Goal: Information Seeking & Learning: Learn about a topic

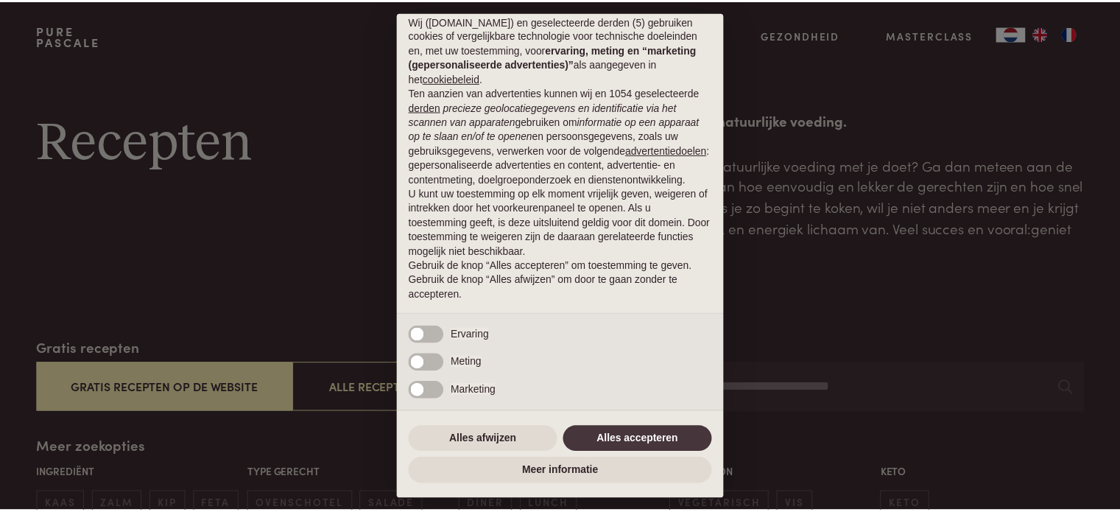
scroll to position [54, 0]
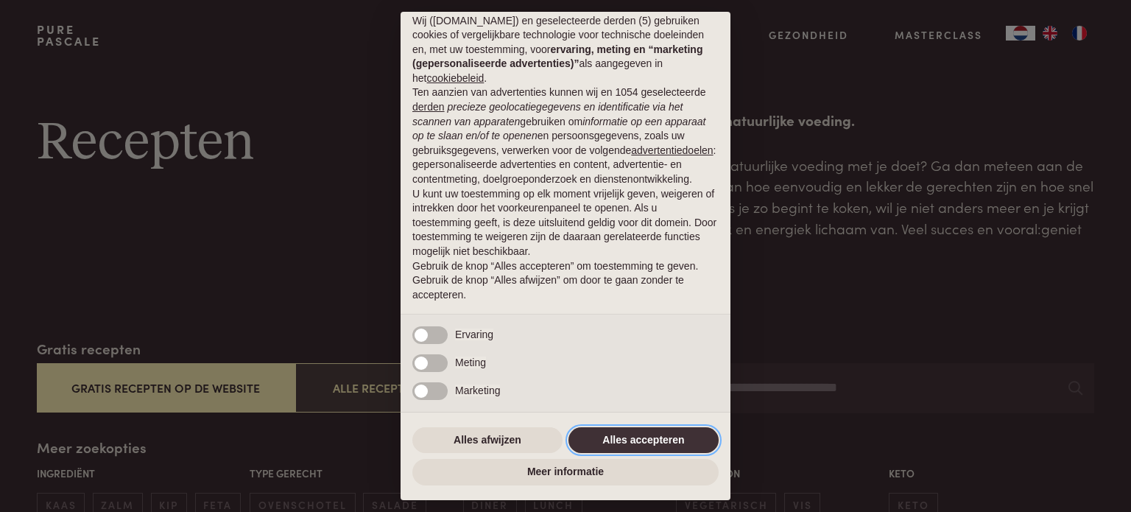
click at [619, 441] on button "Alles accepteren" at bounding box center [643, 440] width 150 height 27
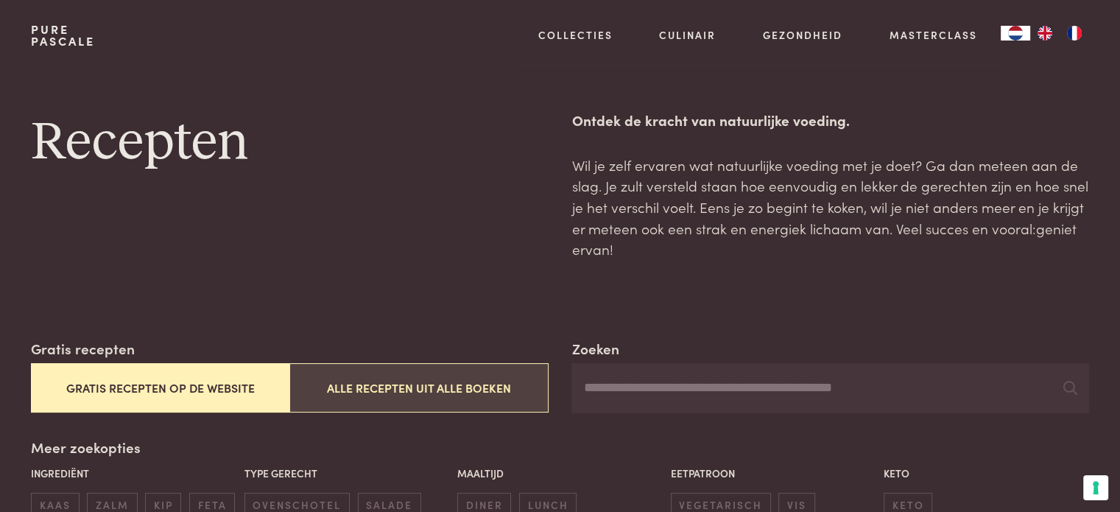
click at [400, 384] on button "Alle recepten uit alle boeken" at bounding box center [418, 387] width 258 height 49
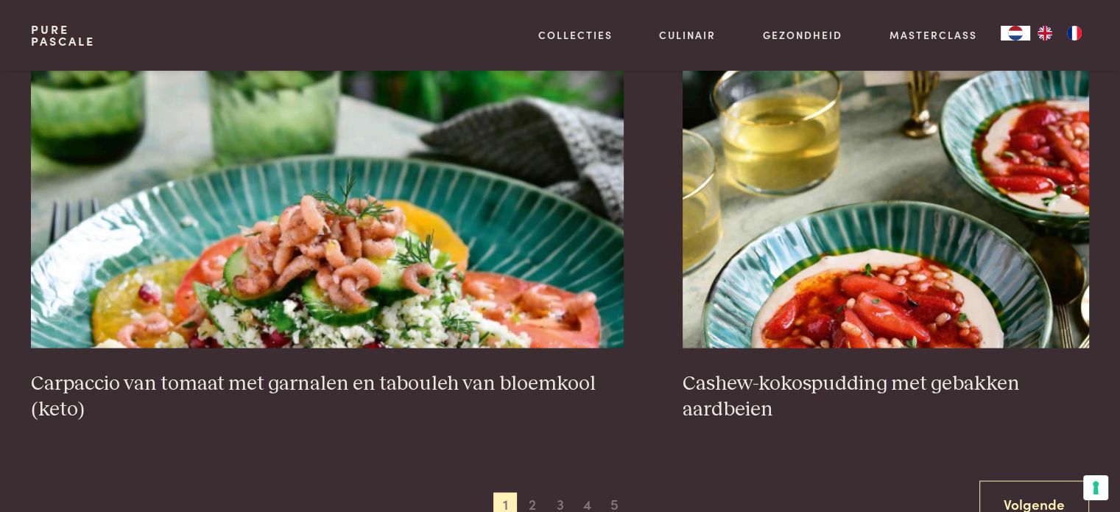
scroll to position [2768, 0]
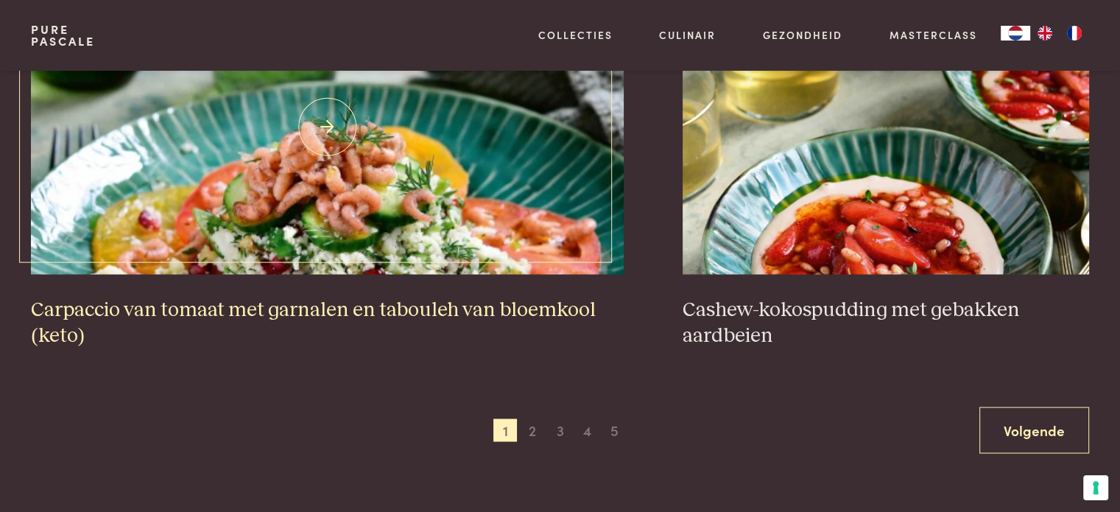
click at [396, 229] on img at bounding box center [327, 126] width 593 height 295
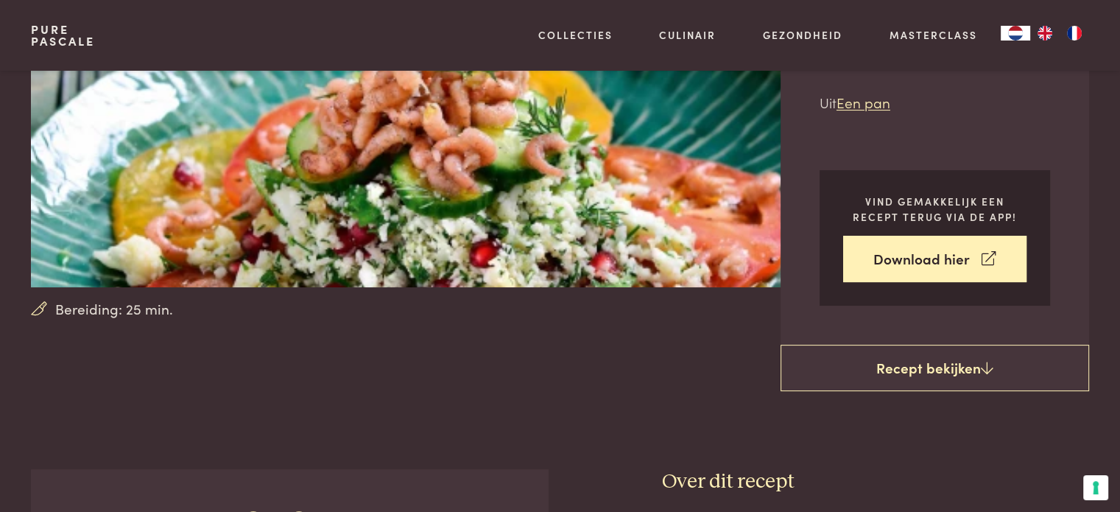
scroll to position [147, 0]
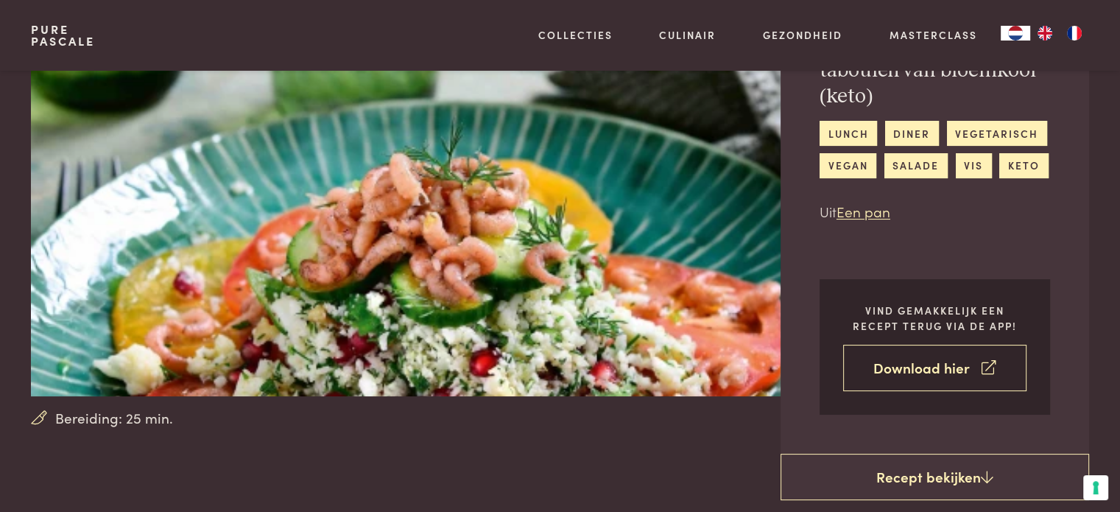
click at [914, 359] on link "Download hier" at bounding box center [934, 368] width 183 height 46
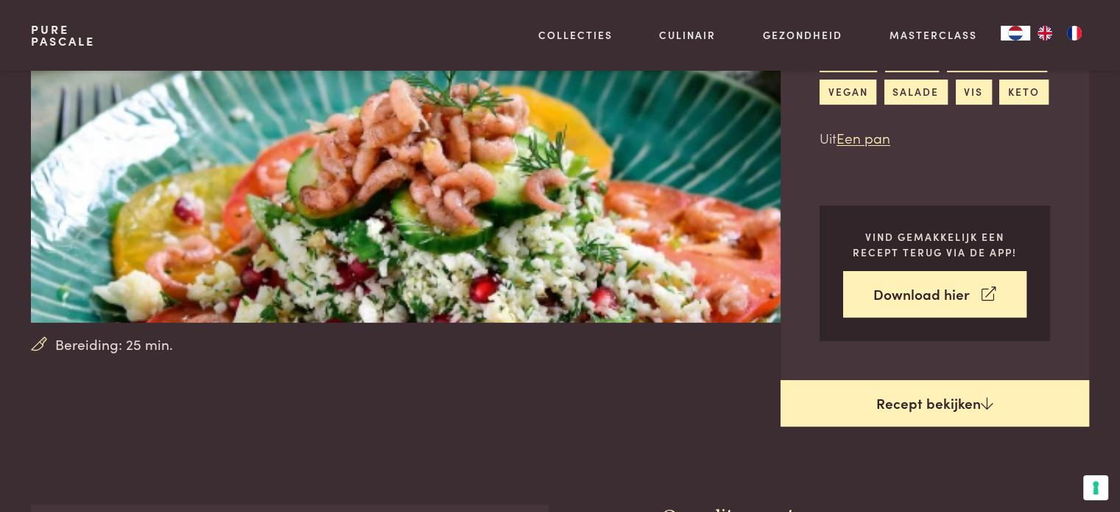
click at [940, 380] on link "Recept bekijken" at bounding box center [934, 403] width 309 height 47
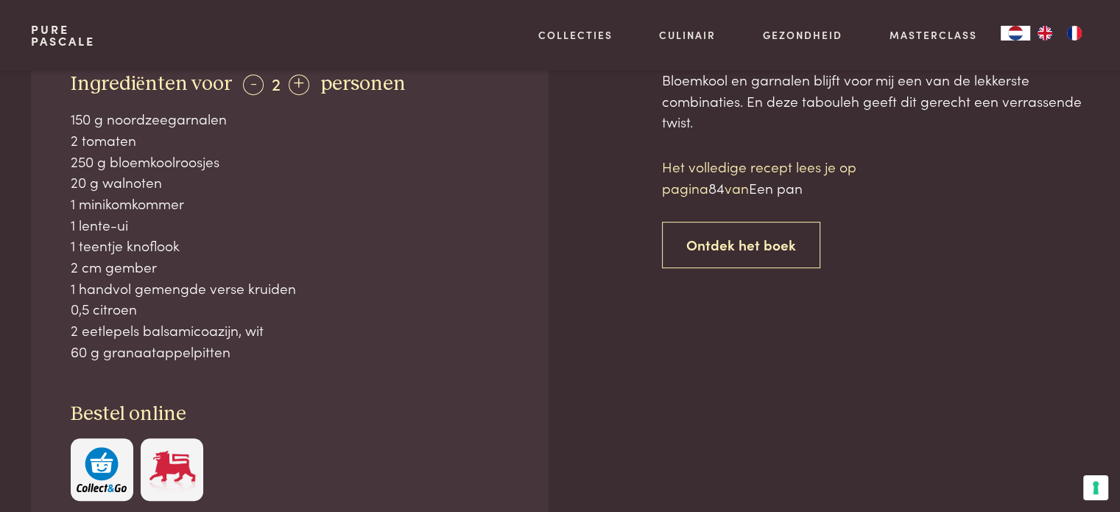
scroll to position [698, 0]
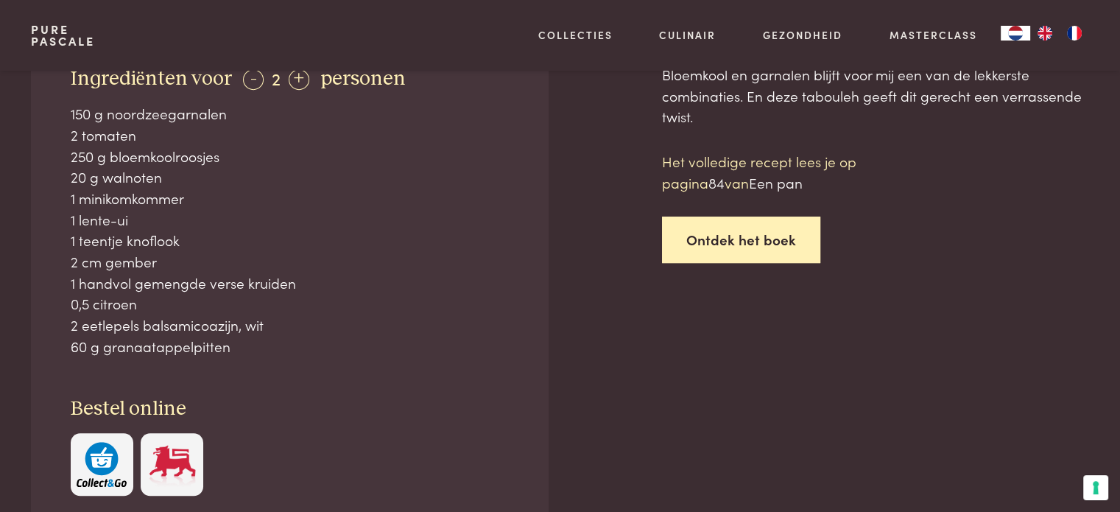
click at [745, 229] on link "Ontdek het boek" at bounding box center [741, 239] width 158 height 46
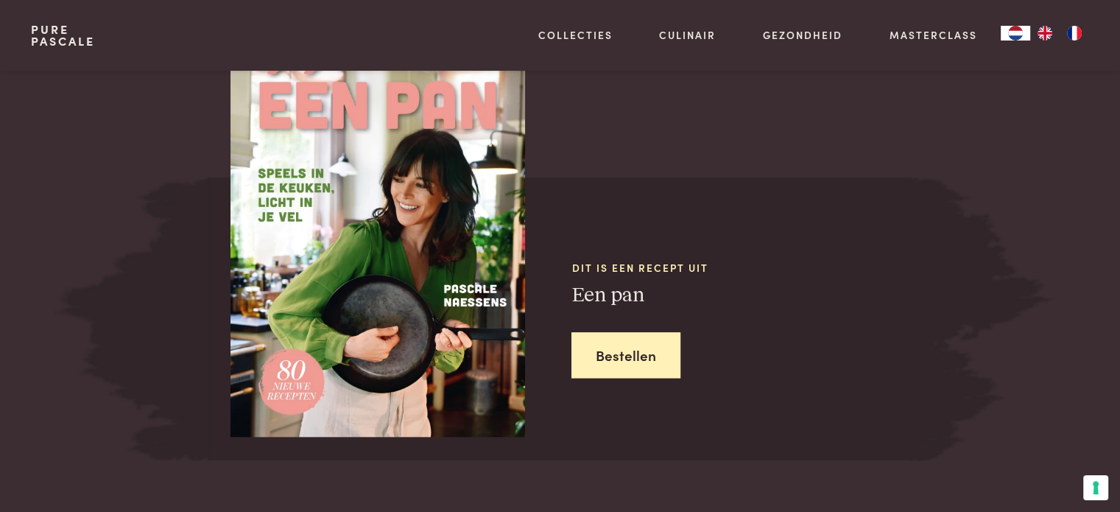
scroll to position [1462, 0]
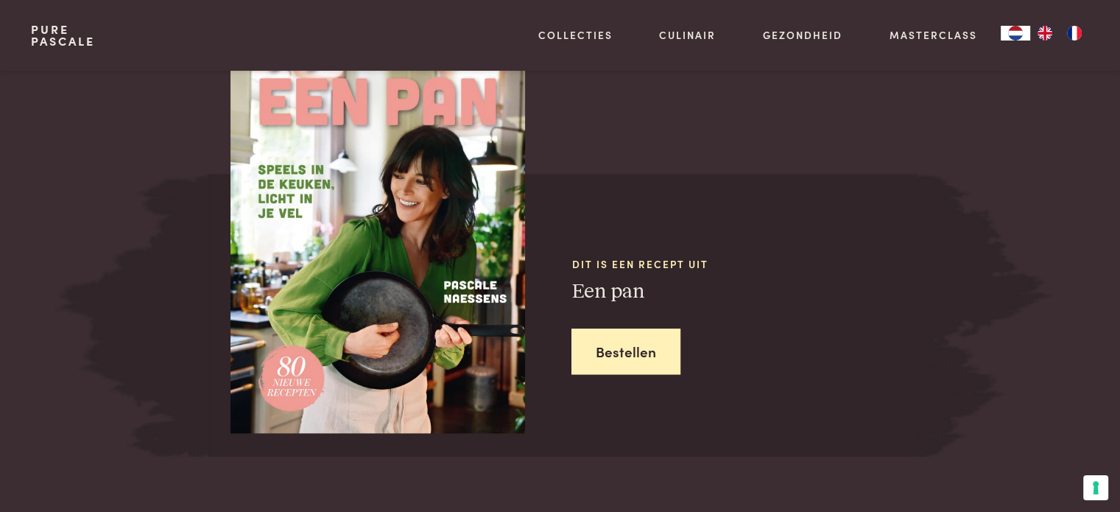
click at [416, 292] on img at bounding box center [377, 239] width 295 height 386
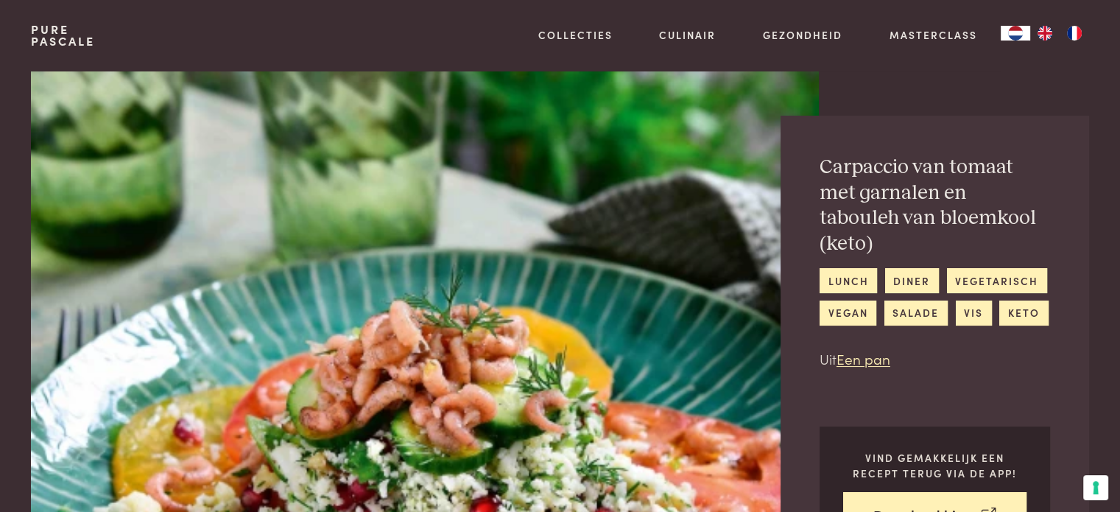
click at [303, 323] on img at bounding box center [424, 307] width 787 height 473
drag, startPoint x: 303, startPoint y: 323, endPoint x: 621, endPoint y: 310, distance: 317.6
click at [621, 310] on img at bounding box center [424, 307] width 787 height 473
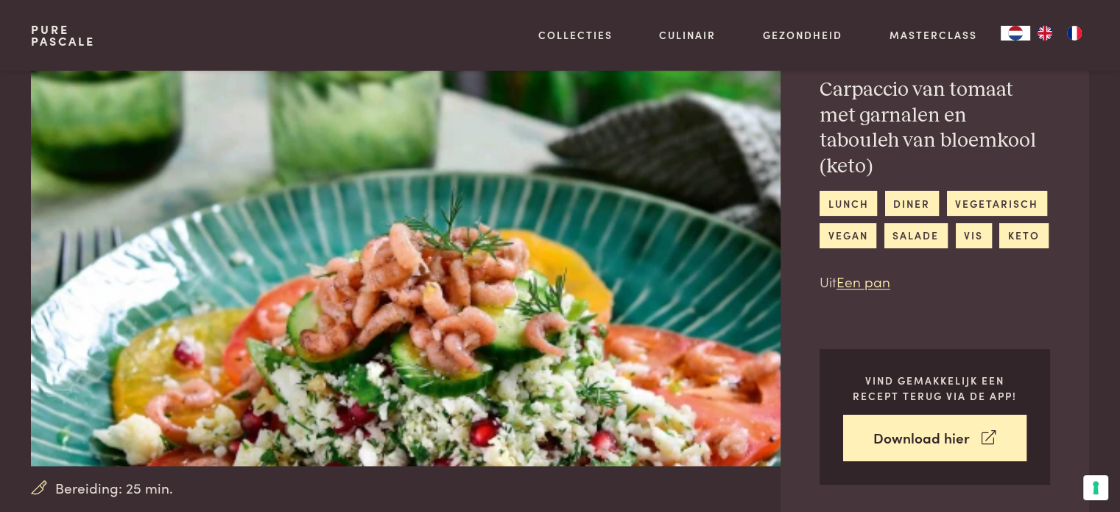
scroll to position [74, 0]
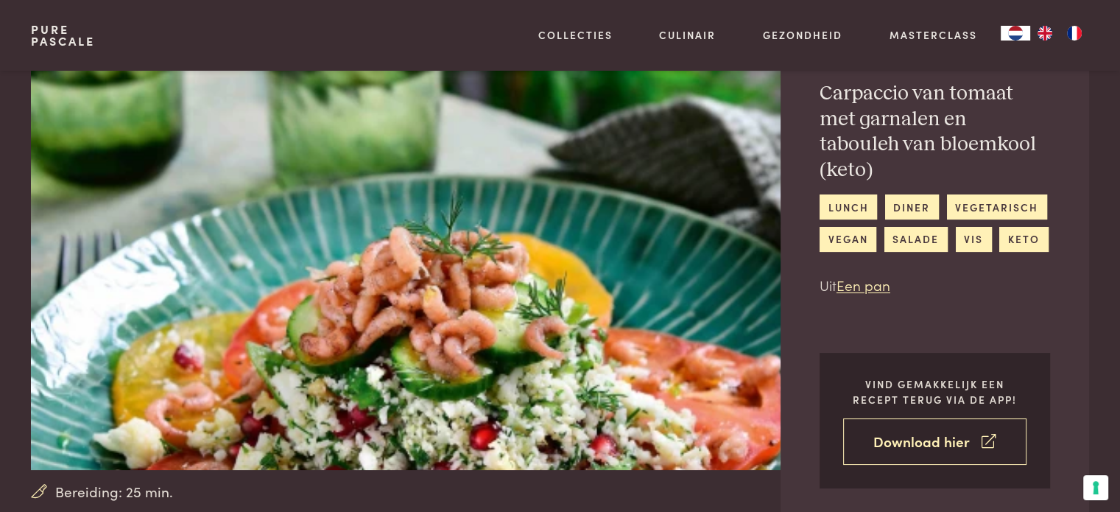
click at [926, 418] on link "Download hier" at bounding box center [934, 441] width 183 height 46
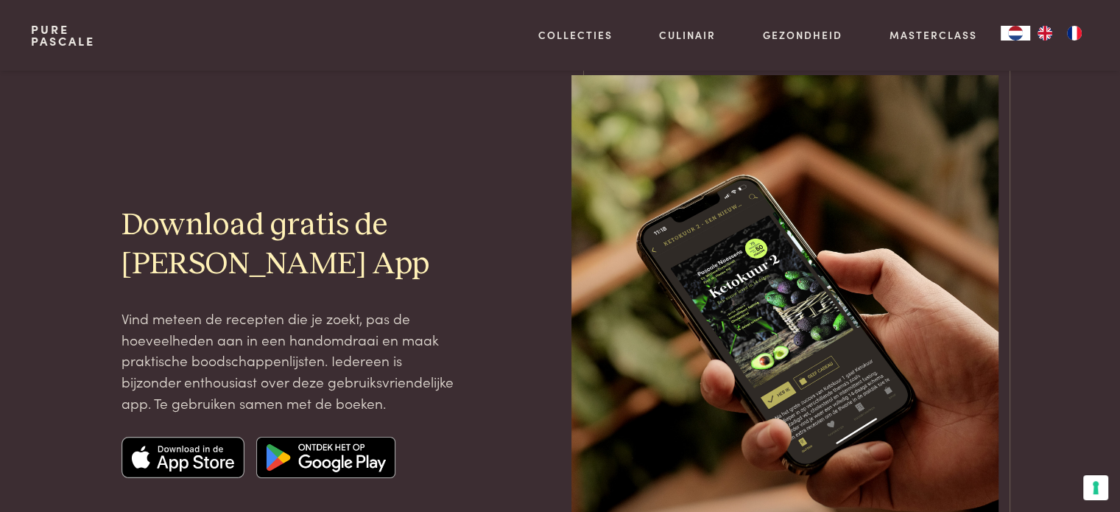
scroll to position [147, 0]
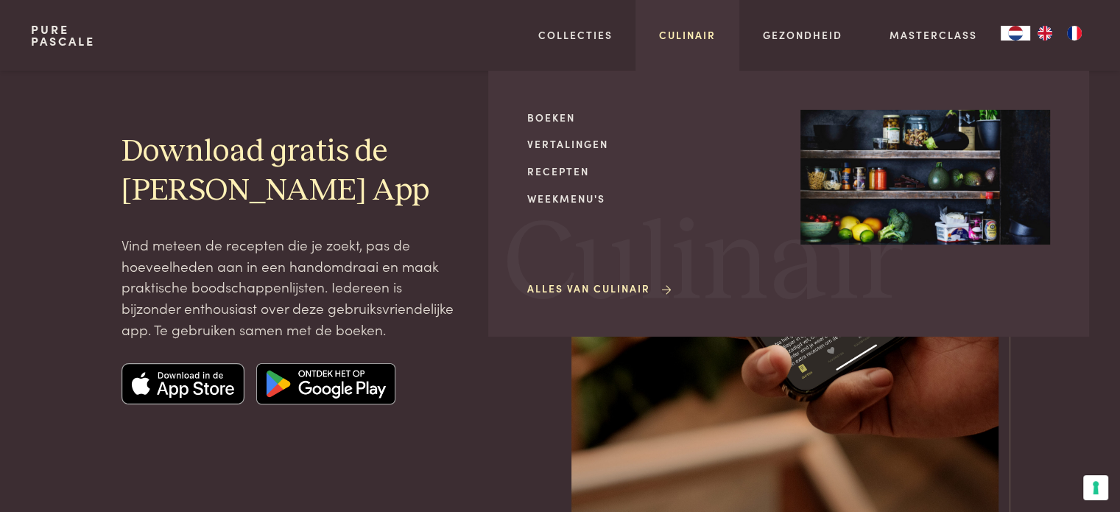
click at [674, 32] on link "Culinair" at bounding box center [687, 34] width 57 height 15
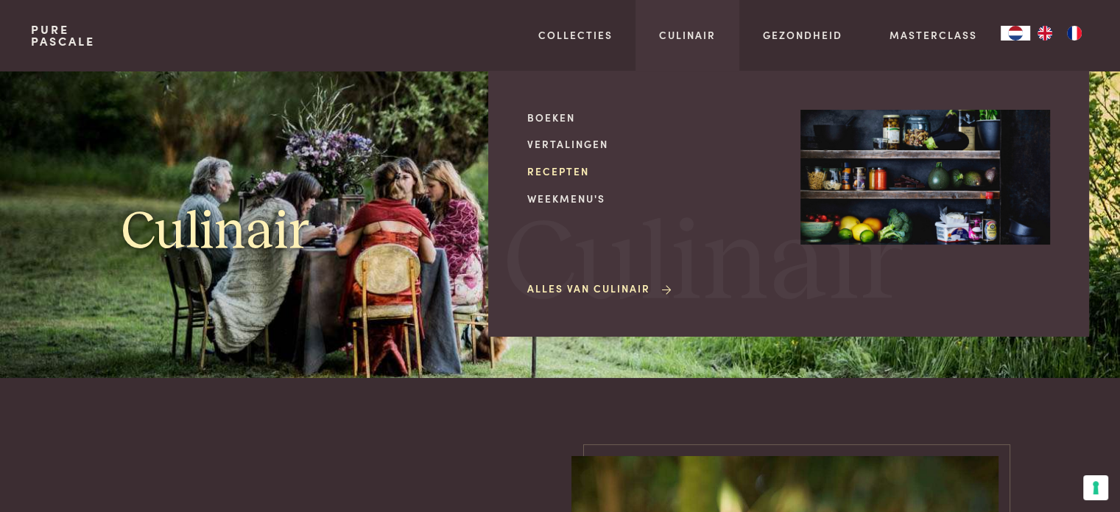
click at [569, 172] on link "Recepten" at bounding box center [652, 170] width 250 height 15
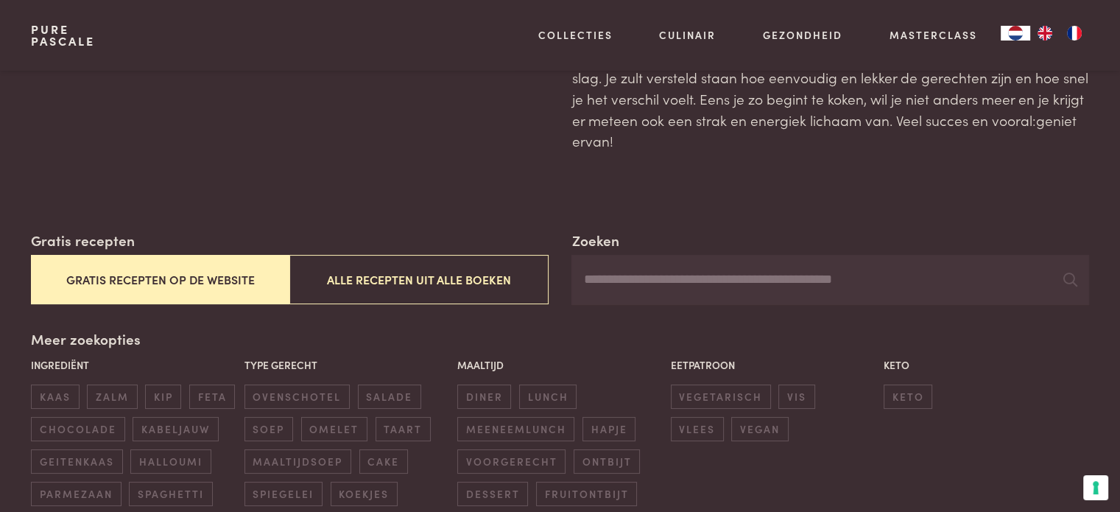
scroll to position [221, 0]
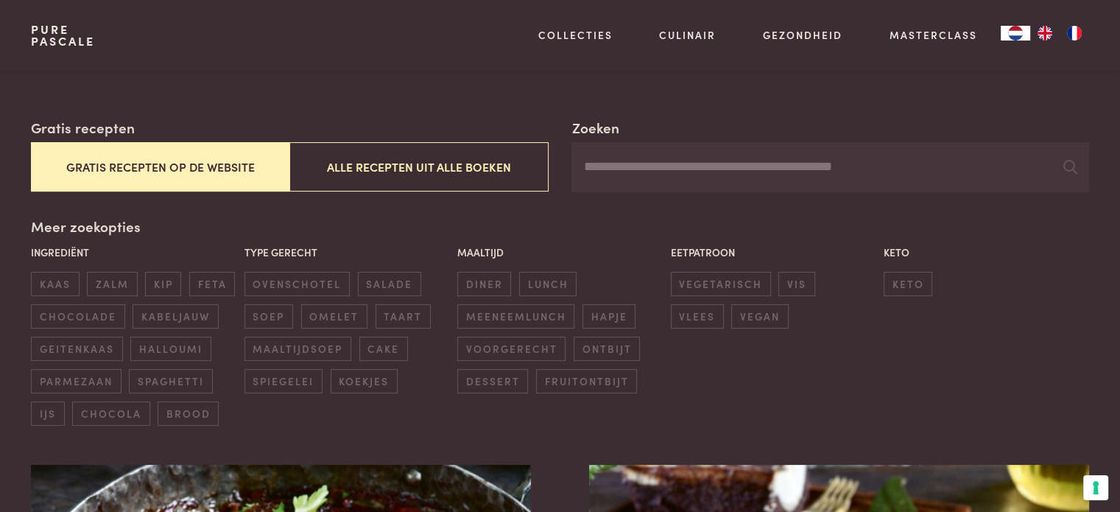
click at [267, 186] on button "Gratis recepten op de website" at bounding box center [160, 166] width 258 height 49
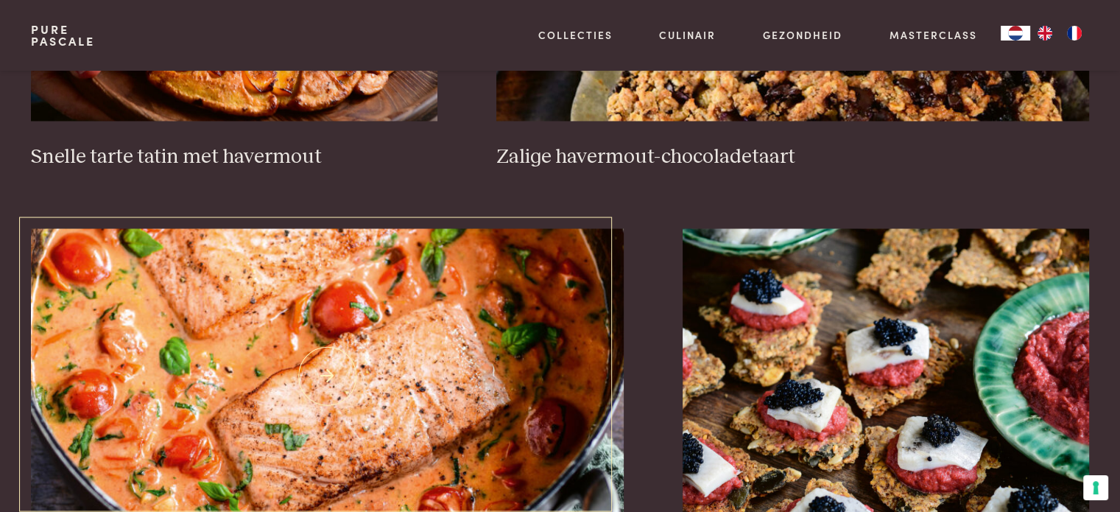
scroll to position [2326, 0]
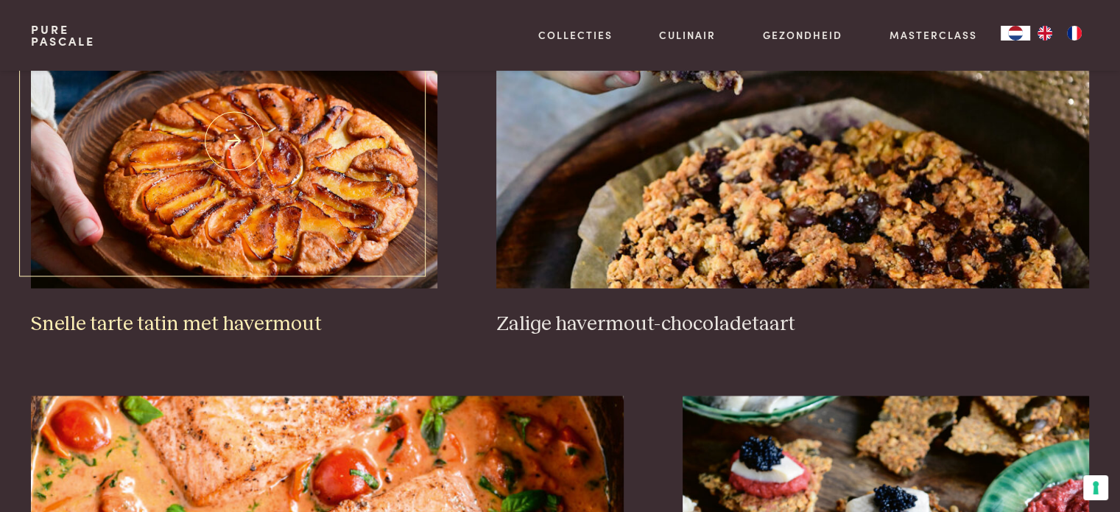
click at [283, 223] on img at bounding box center [234, 140] width 406 height 295
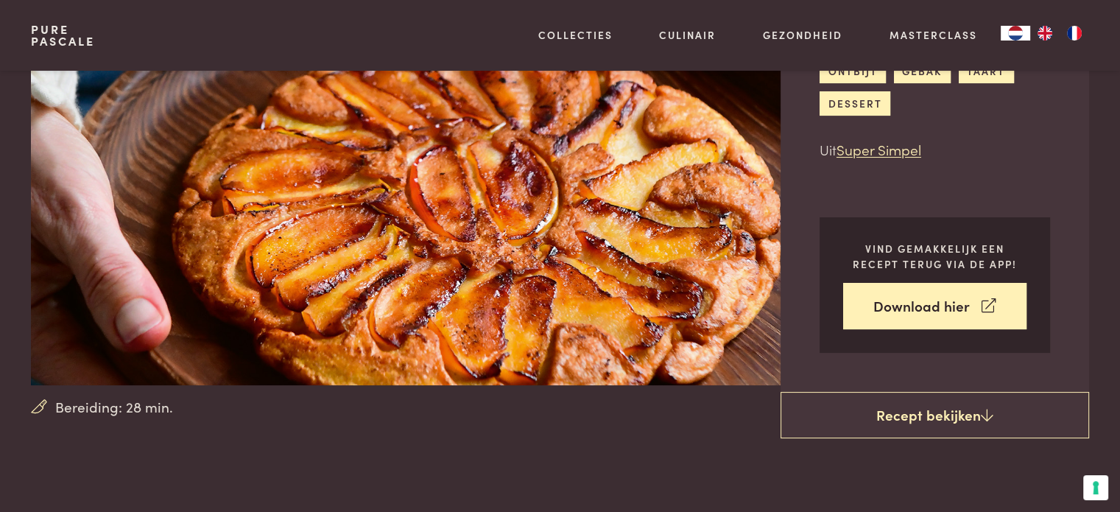
scroll to position [74, 0]
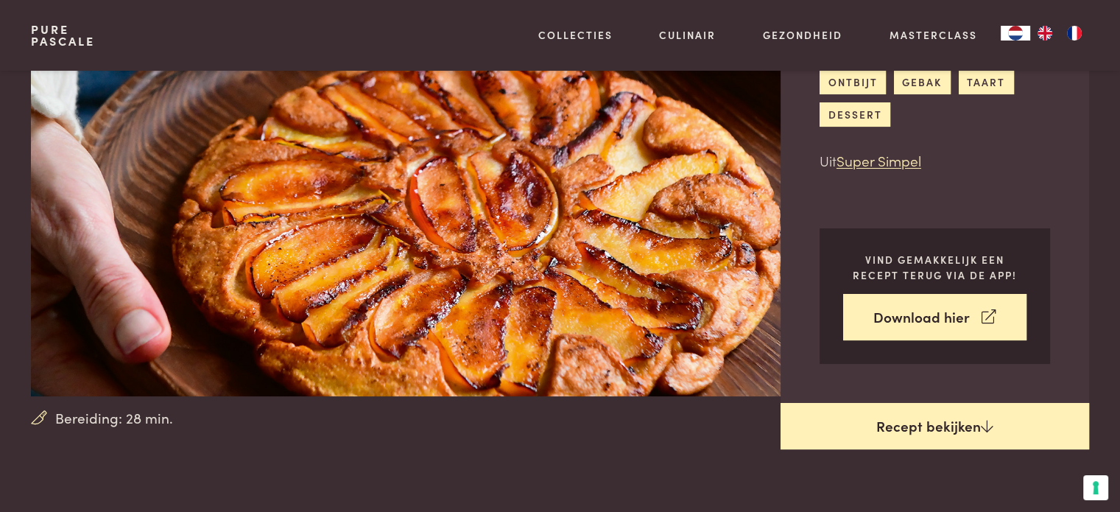
click at [916, 438] on link "Recept bekijken" at bounding box center [934, 426] width 309 height 47
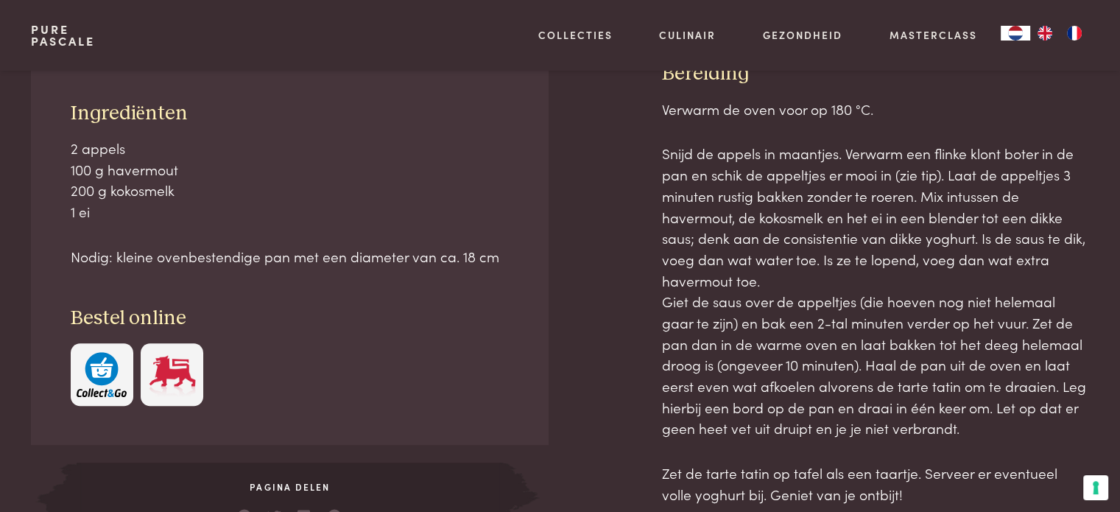
scroll to position [673, 0]
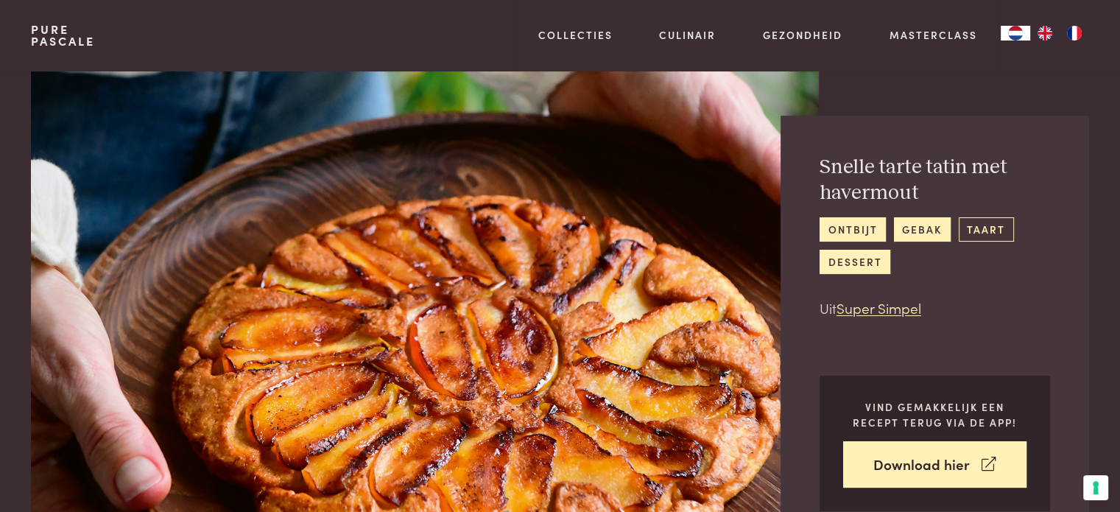
click at [978, 229] on link "taart" at bounding box center [986, 229] width 55 height 24
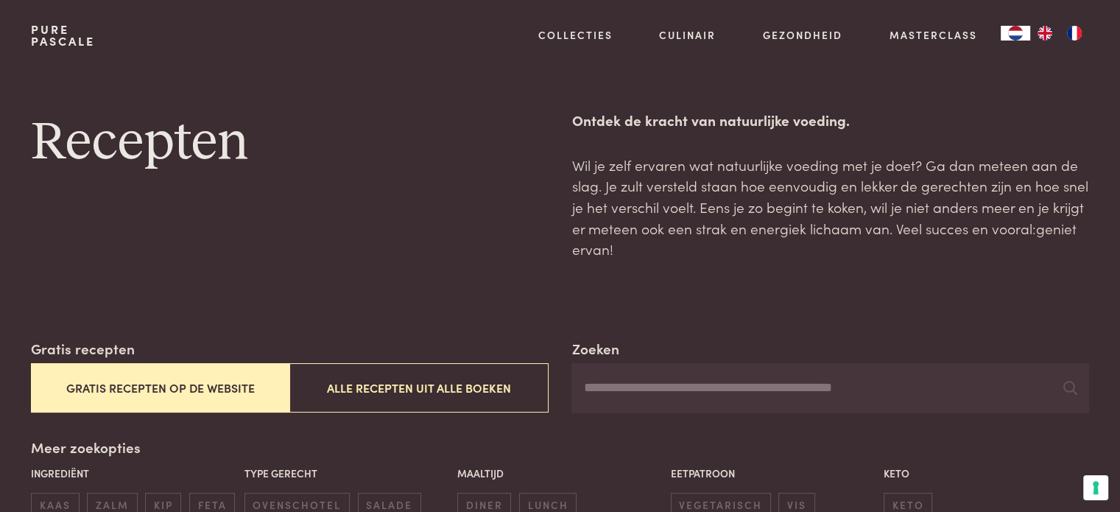
scroll to position [221, 0]
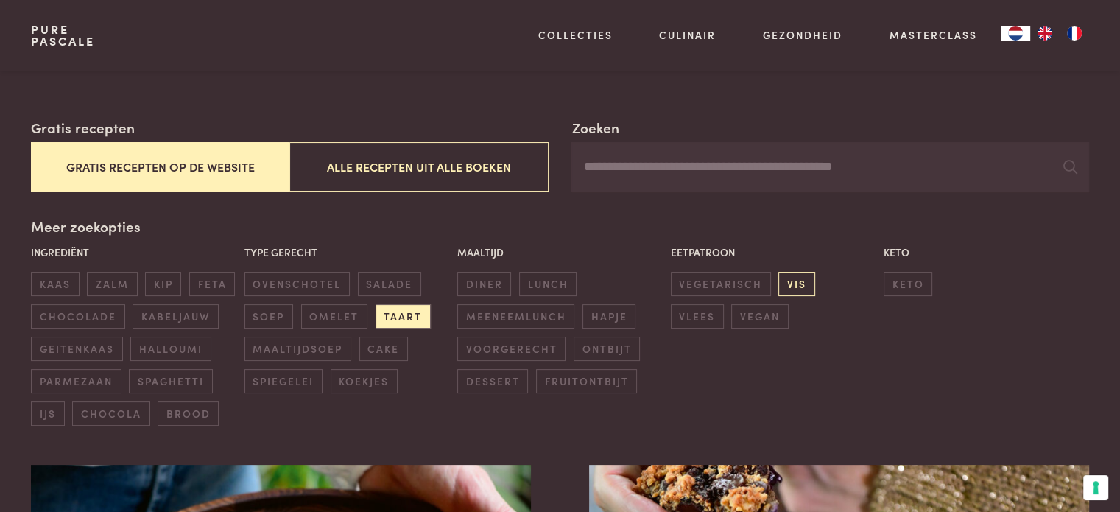
click at [791, 282] on span "vis" at bounding box center [796, 284] width 36 height 24
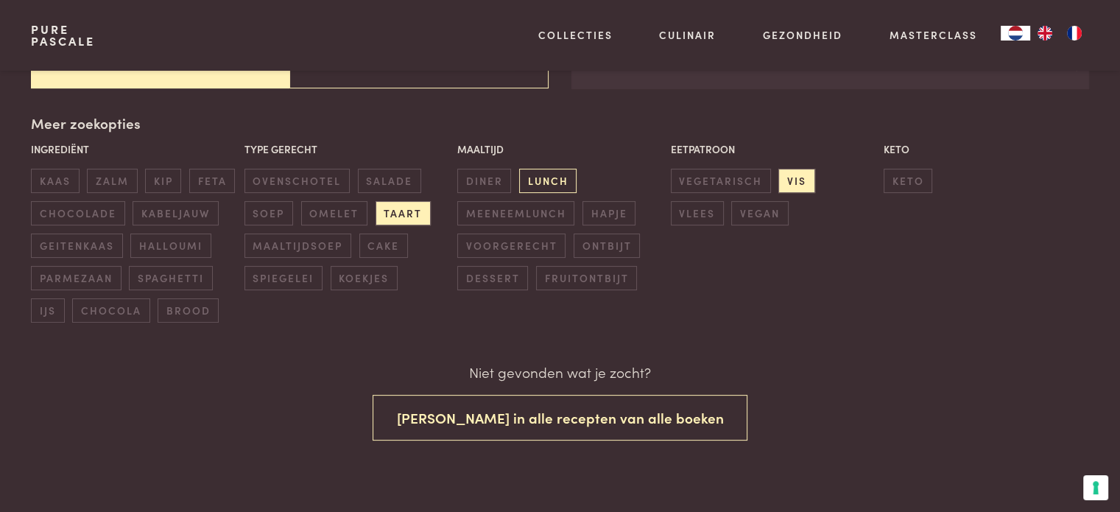
click at [535, 188] on span "lunch" at bounding box center [547, 181] width 57 height 24
click at [398, 221] on span "taart" at bounding box center [403, 213] width 55 height 24
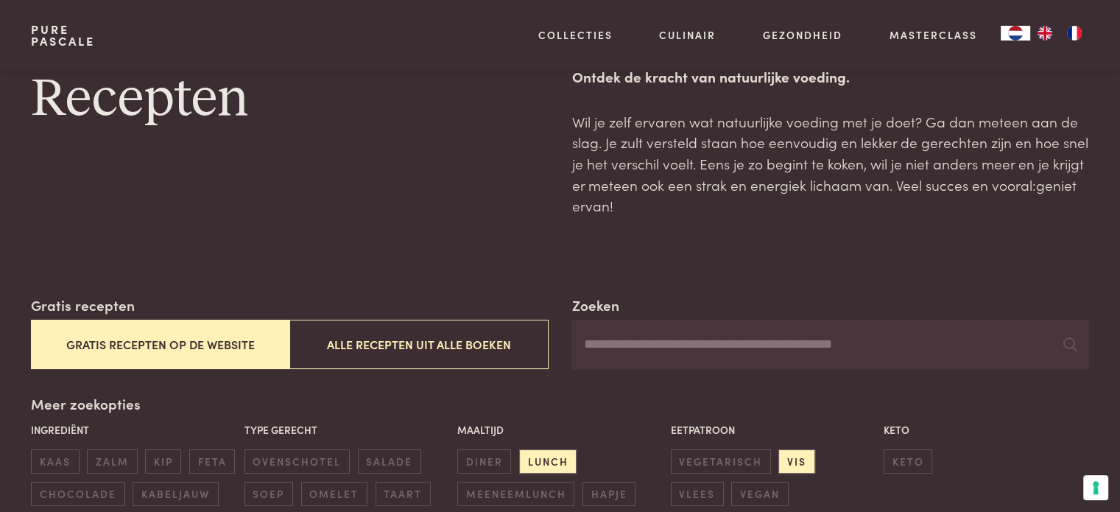
scroll to position [264, 0]
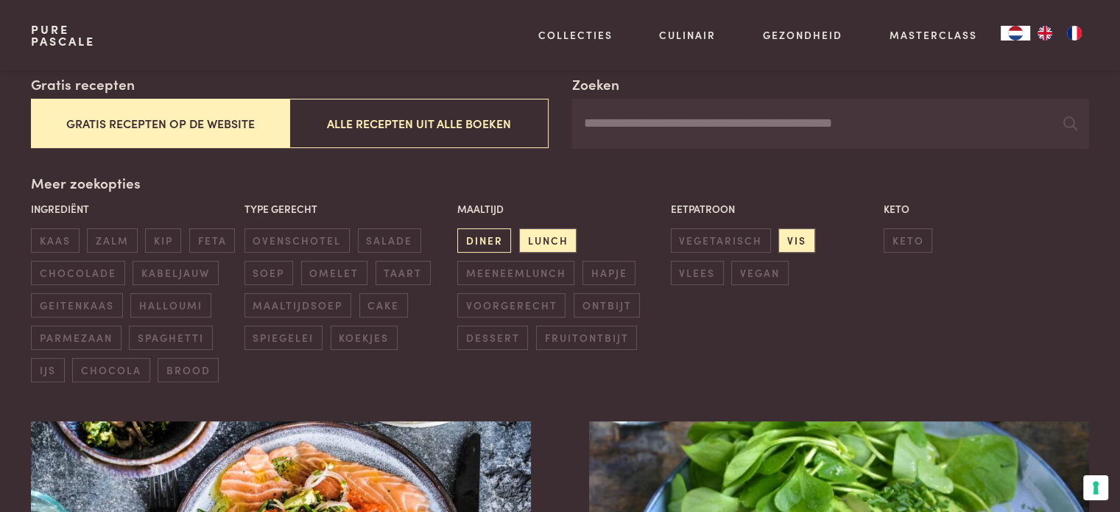
click at [481, 243] on span "diner" at bounding box center [484, 240] width 54 height 24
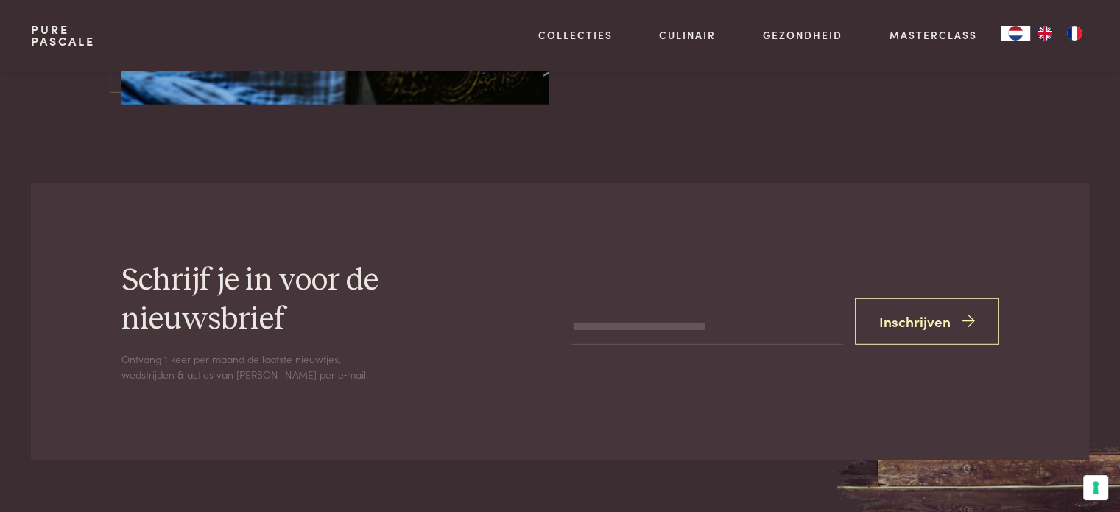
scroll to position [3711, 0]
